Goal: Information Seeking & Learning: Learn about a topic

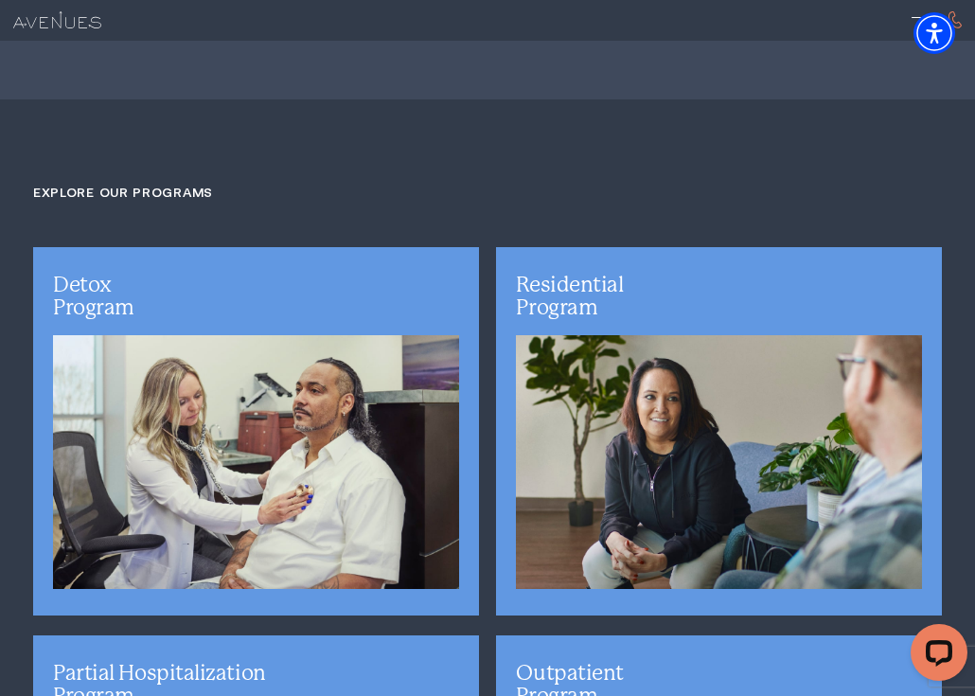
scroll to position [3402, 0]
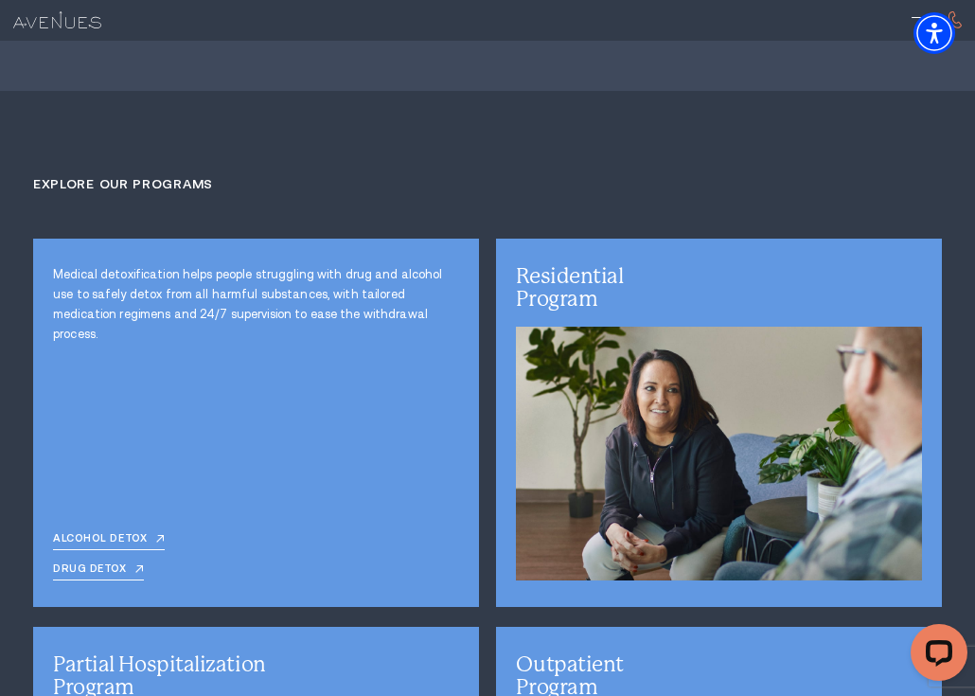
click at [80, 563] on link "Drug Detox" at bounding box center [98, 571] width 91 height 17
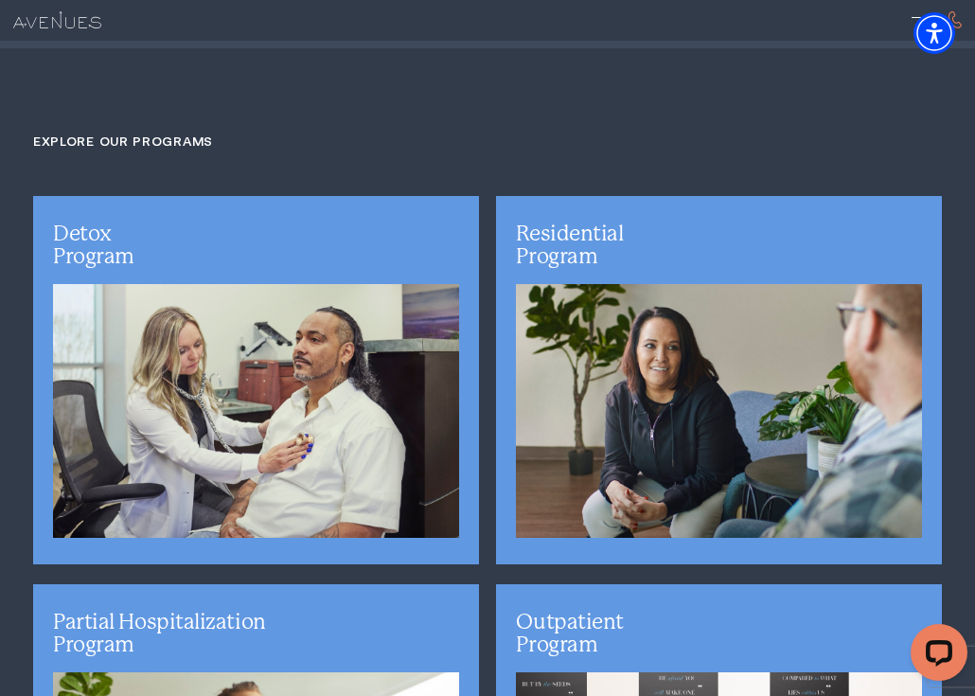
scroll to position [3449, 0]
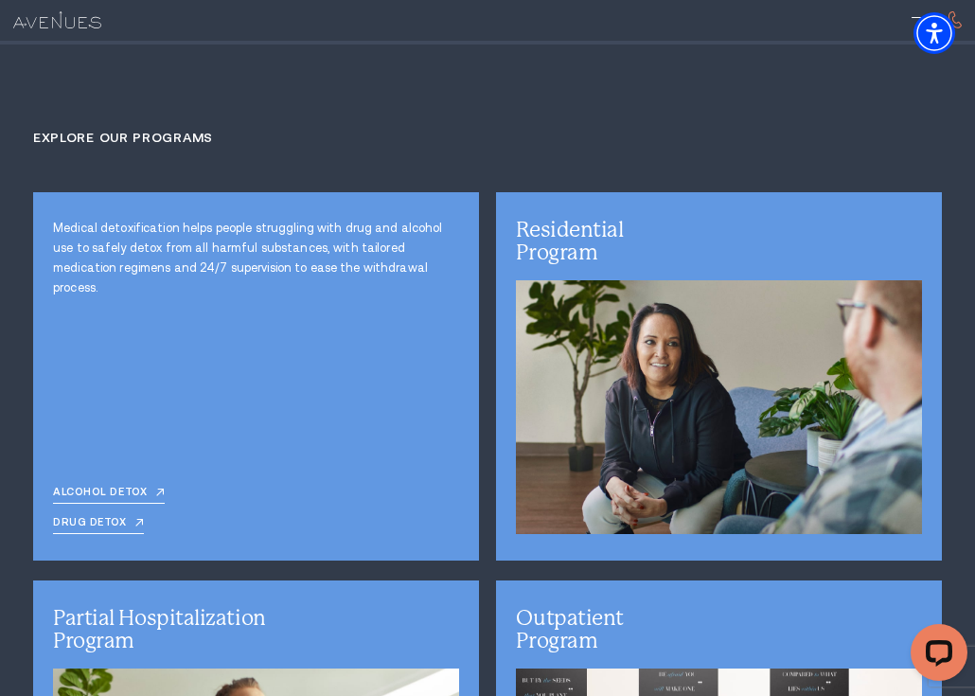
click at [100, 517] on link "Drug Detox" at bounding box center [98, 525] width 91 height 17
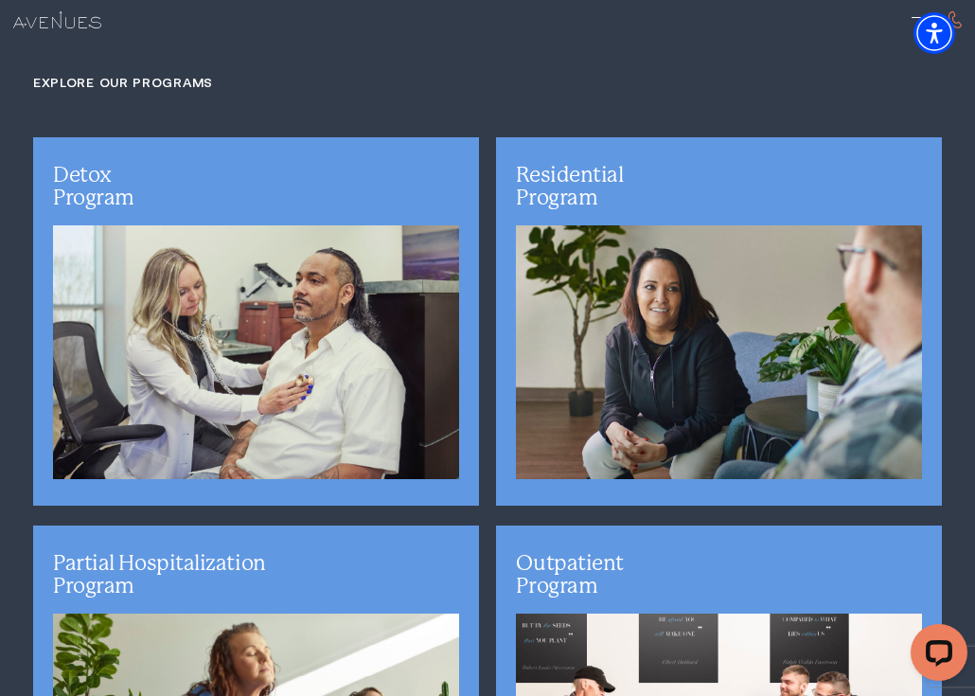
scroll to position [3499, 0]
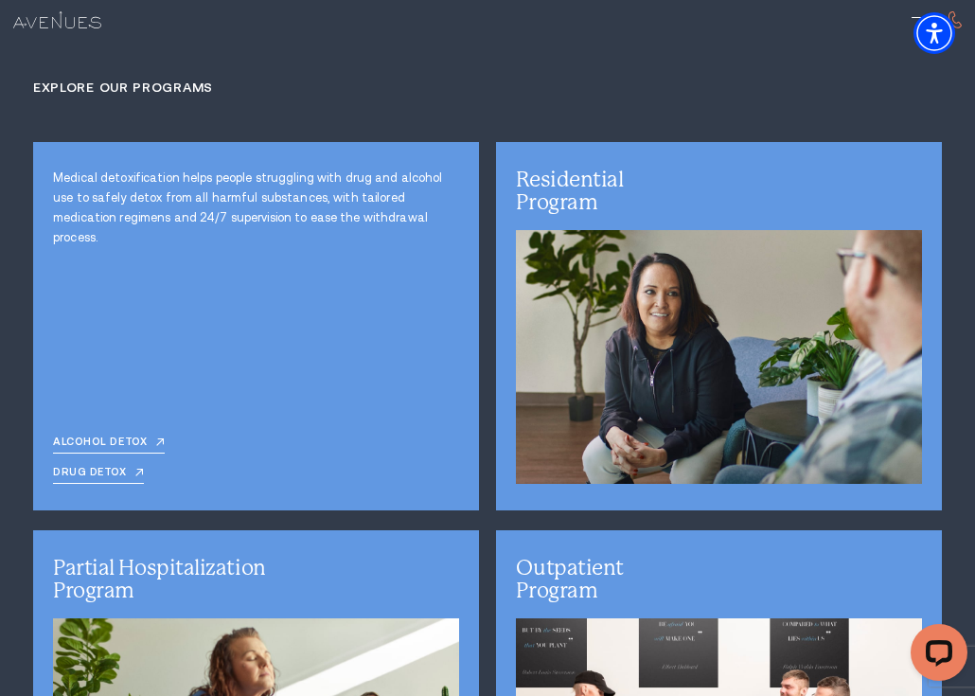
click at [107, 467] on link "Drug Detox" at bounding box center [98, 475] width 91 height 17
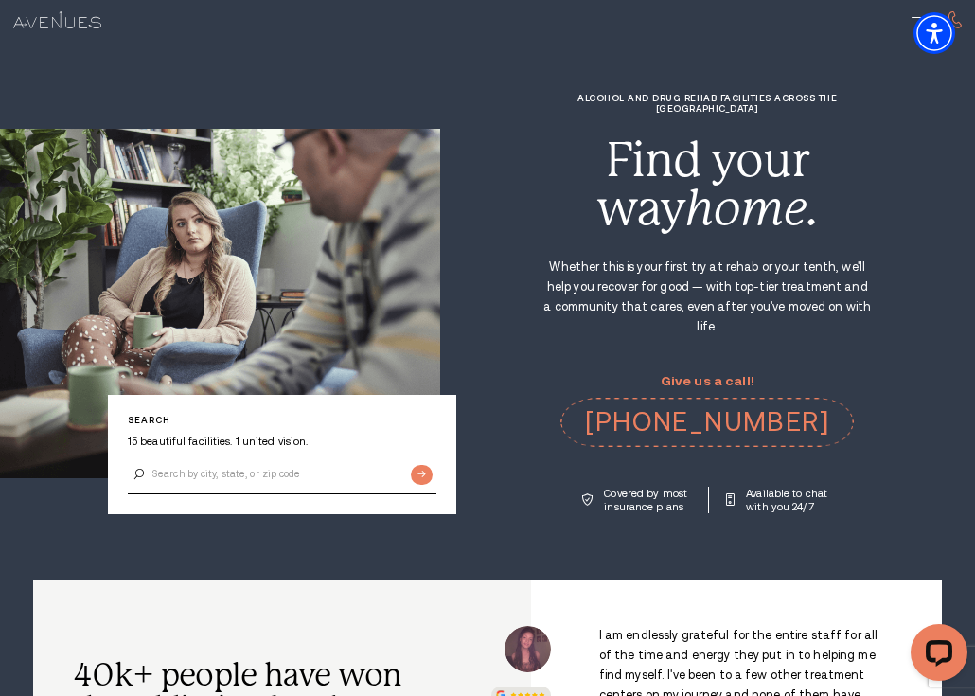
click at [489, 483] on section "Search 15 beautiful facilities. 1 united vision. Alcohol and Drug Rehab Facilit…" at bounding box center [487, 290] width 975 height 580
click at [525, 491] on section "Search 15 beautiful facilities. 1 united vision. Alcohol and Drug Rehab Facilit…" at bounding box center [487, 290] width 975 height 580
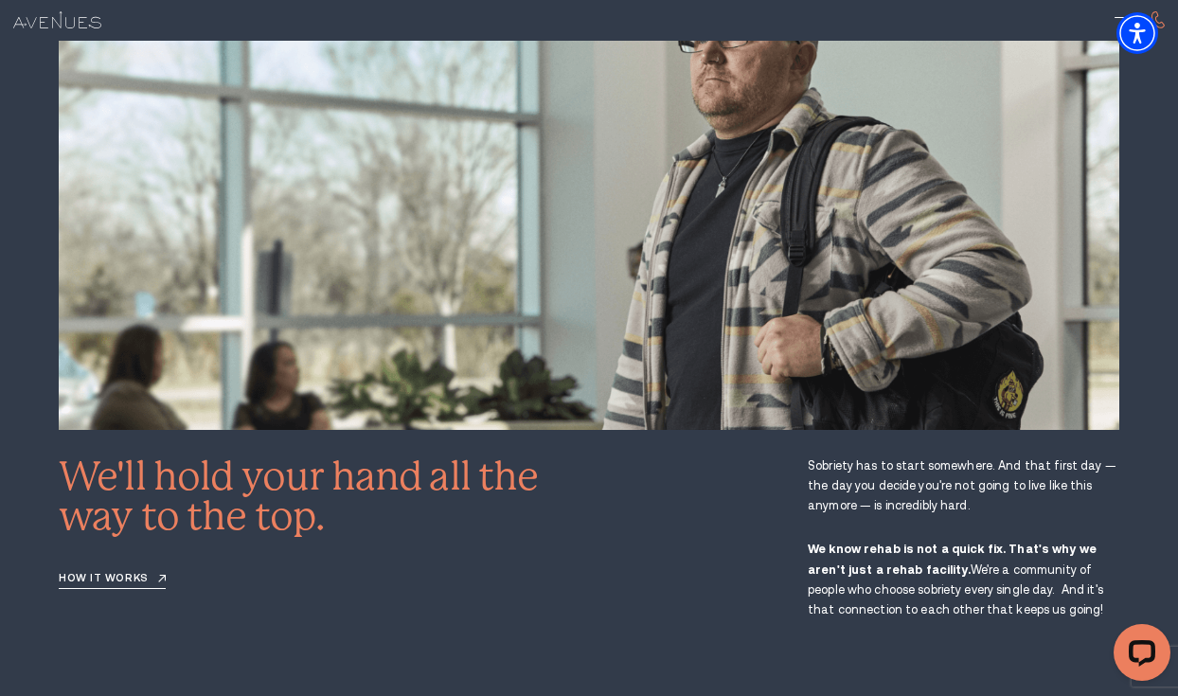
scroll to position [1966, 0]
click at [105, 572] on link "How it works" at bounding box center [112, 580] width 107 height 17
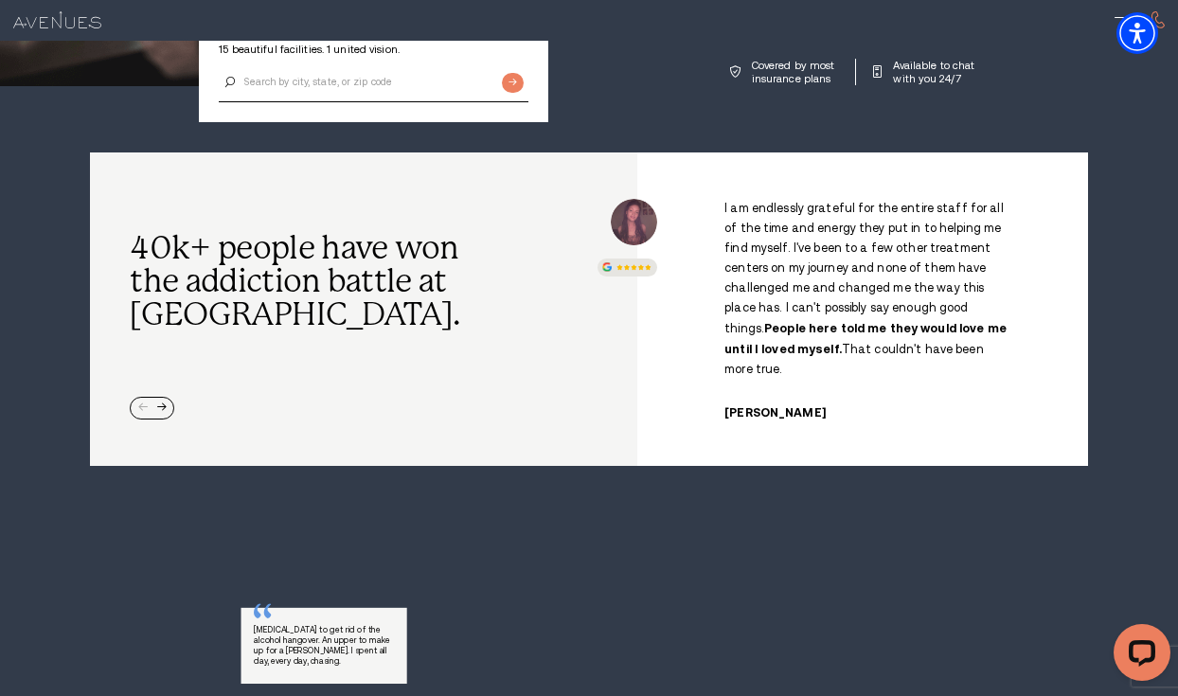
scroll to position [441, 0]
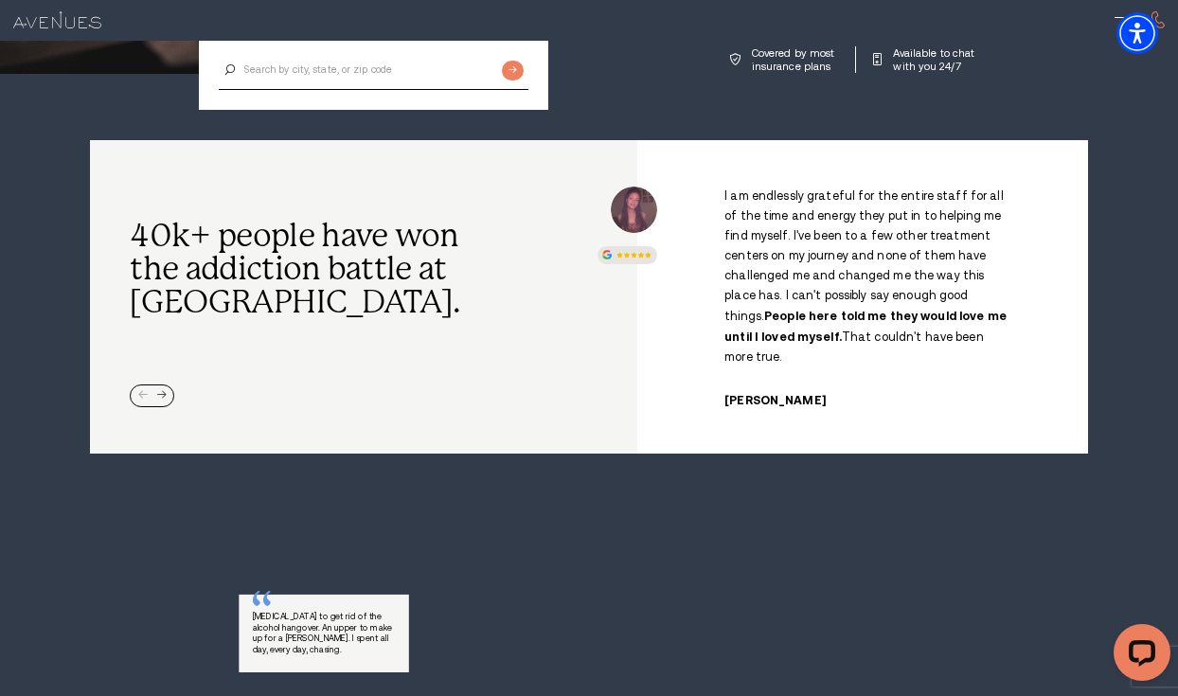
click at [167, 391] on div "Next slide" at bounding box center [161, 395] width 9 height 9
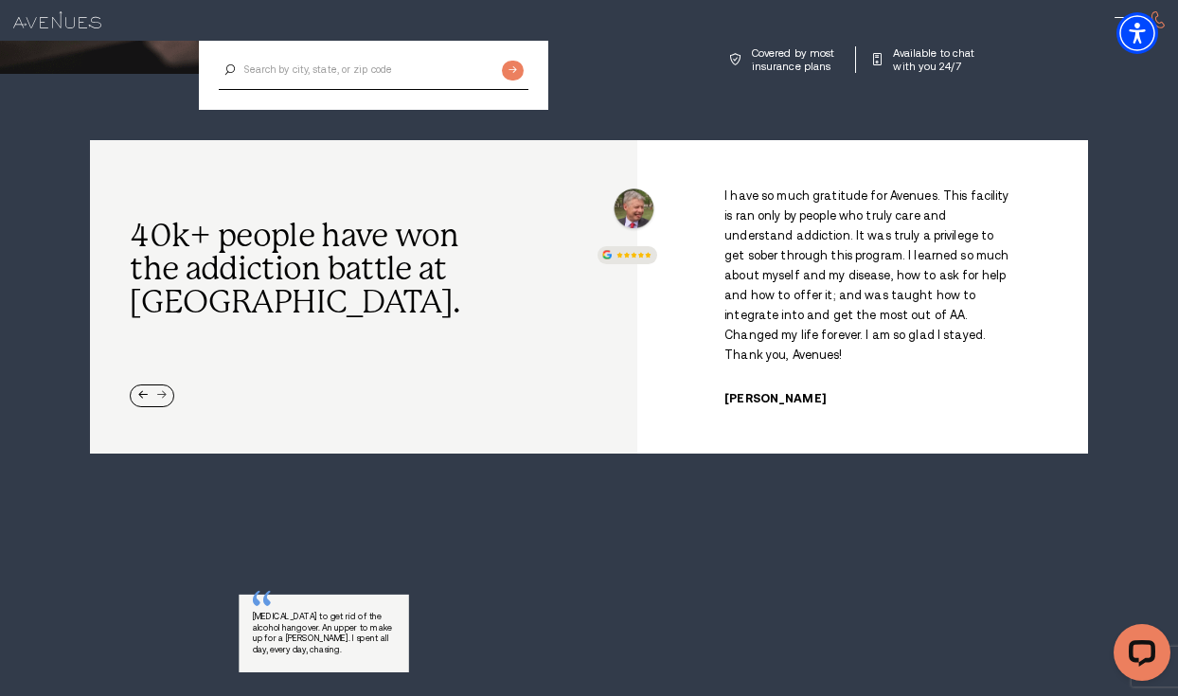
click at [167, 391] on div "Next slide" at bounding box center [161, 395] width 9 height 9
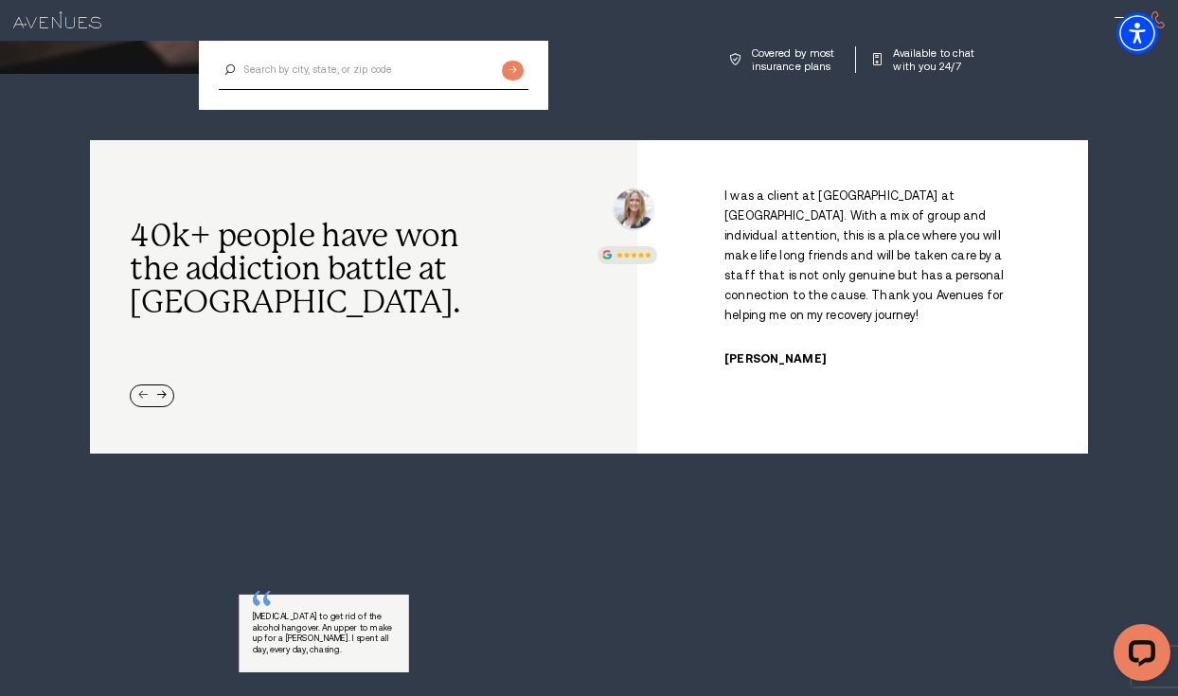
click at [145, 391] on div "Previous slide" at bounding box center [142, 395] width 9 height 9
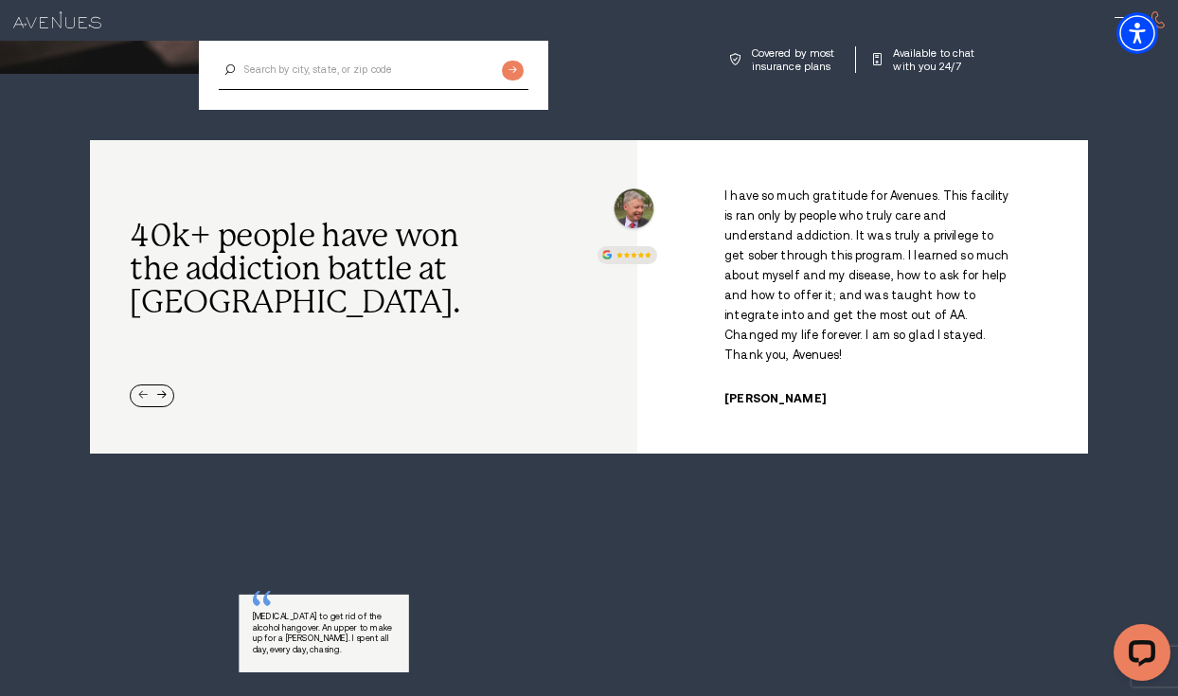
click at [145, 391] on div "Previous slide" at bounding box center [142, 395] width 9 height 9
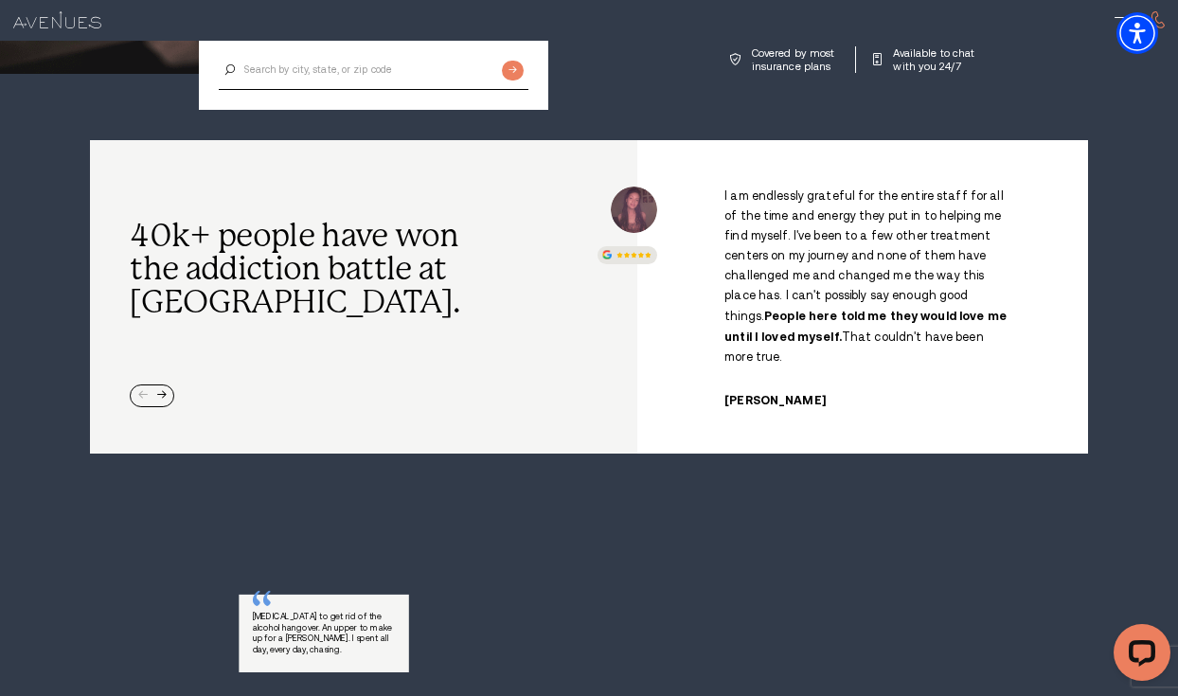
click at [145, 384] on div at bounding box center [152, 395] width 45 height 23
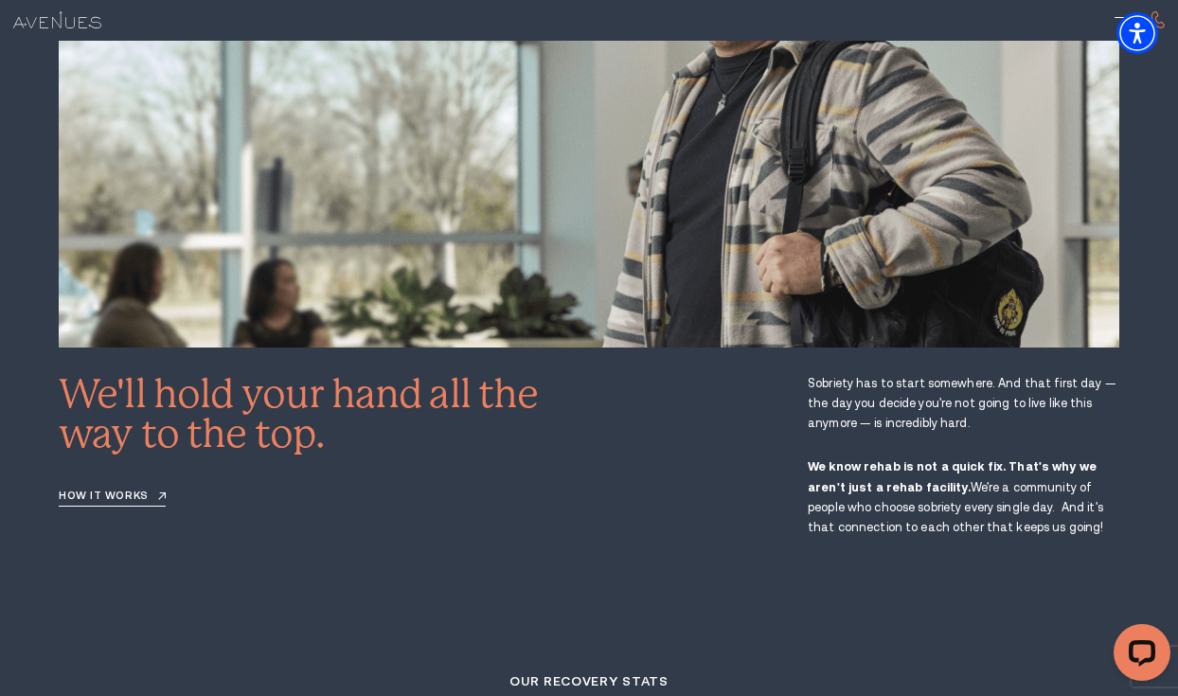
scroll to position [2059, 0]
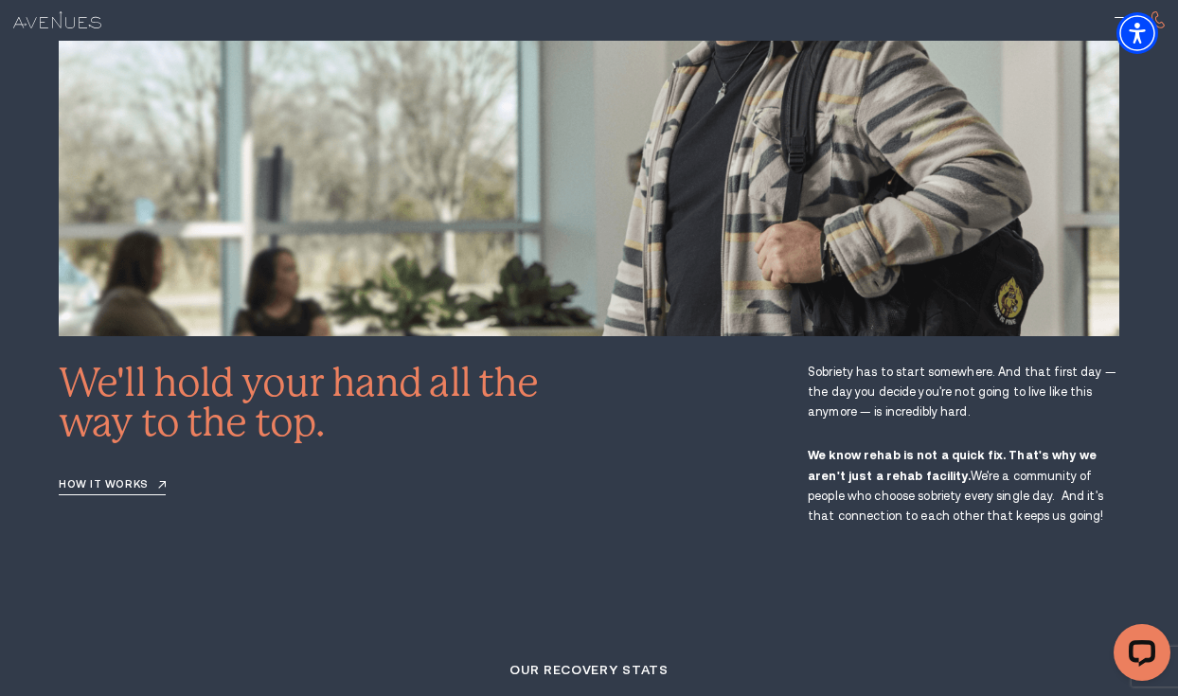
click at [132, 439] on div "We'll hold your hand all the way to the top. How it works" at bounding box center [316, 429] width 514 height 133
click at [133, 479] on link "How it works" at bounding box center [112, 487] width 107 height 17
